Goal: Find specific page/section: Find specific page/section

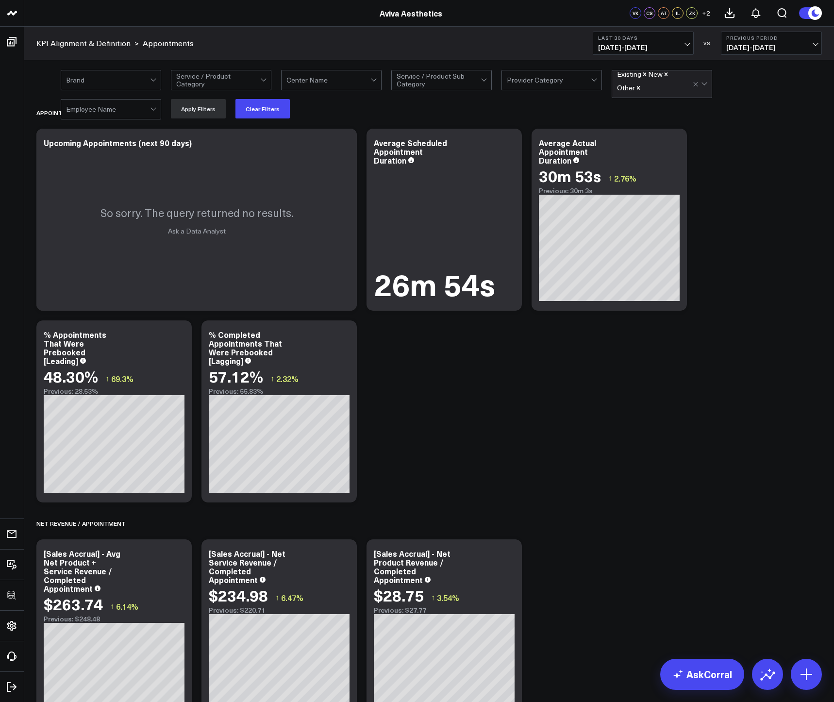
click at [639, 87] on icon "Remove Other" at bounding box center [638, 87] width 3 height 3
click at [665, 82] on icon "Remove New" at bounding box center [666, 79] width 3 height 3
click at [201, 116] on button "Apply Filters" at bounding box center [198, 108] width 55 height 19
